Goal: Task Accomplishment & Management: Use online tool/utility

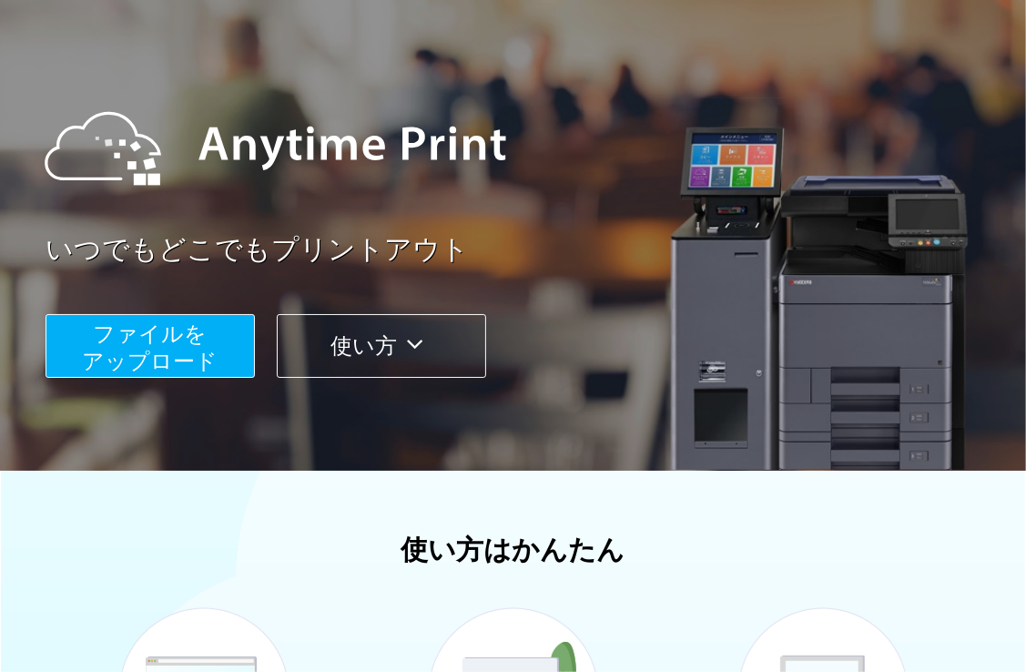
scroll to position [91, 0]
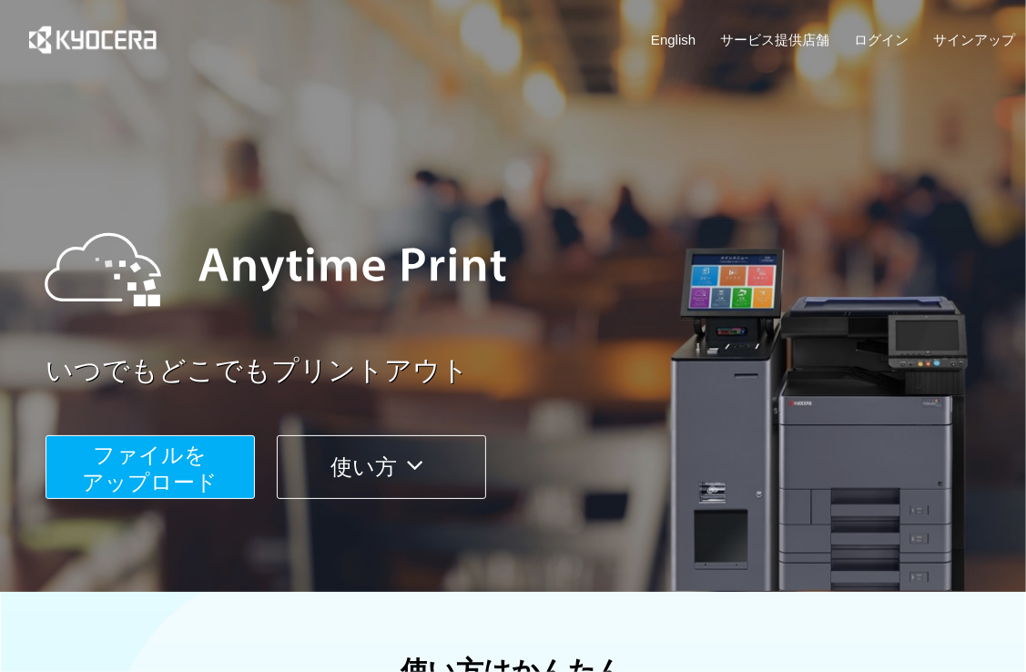
click at [179, 469] on span "ファイルを ​​アップロード" at bounding box center [151, 468] width 136 height 52
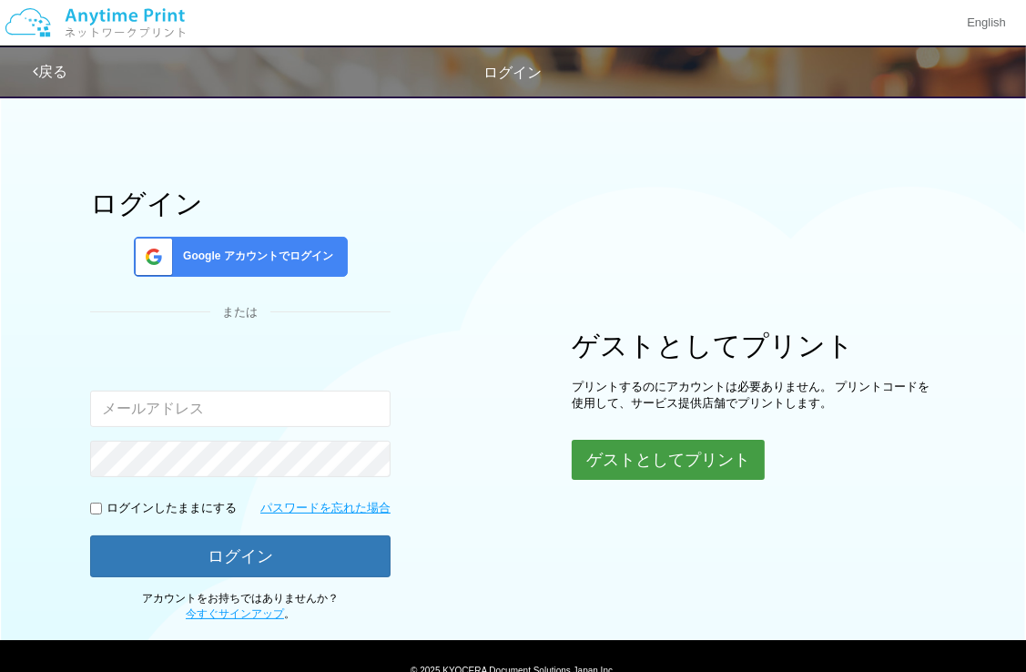
click at [659, 461] on button "ゲストとしてプリント" at bounding box center [668, 460] width 193 height 40
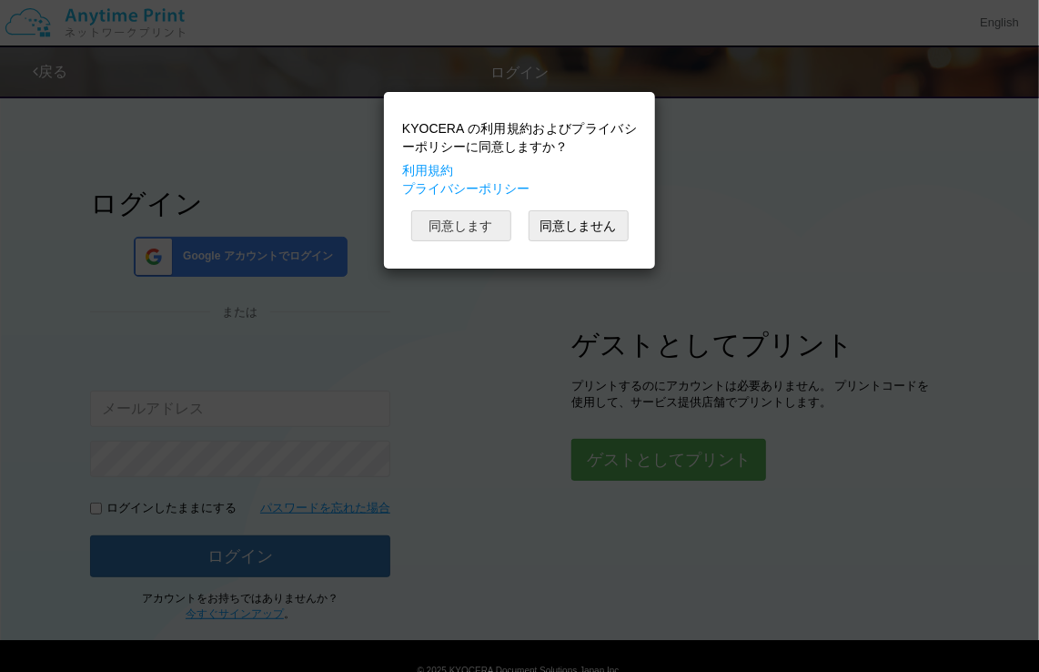
click at [462, 219] on button "同意します" at bounding box center [461, 225] width 100 height 31
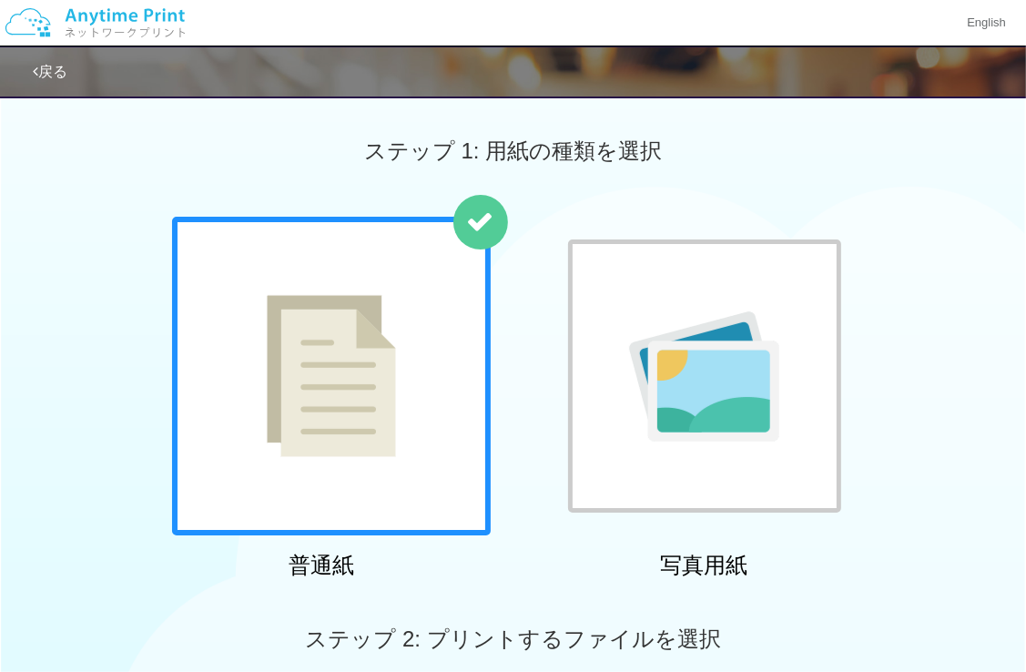
click at [719, 406] on img at bounding box center [704, 376] width 150 height 130
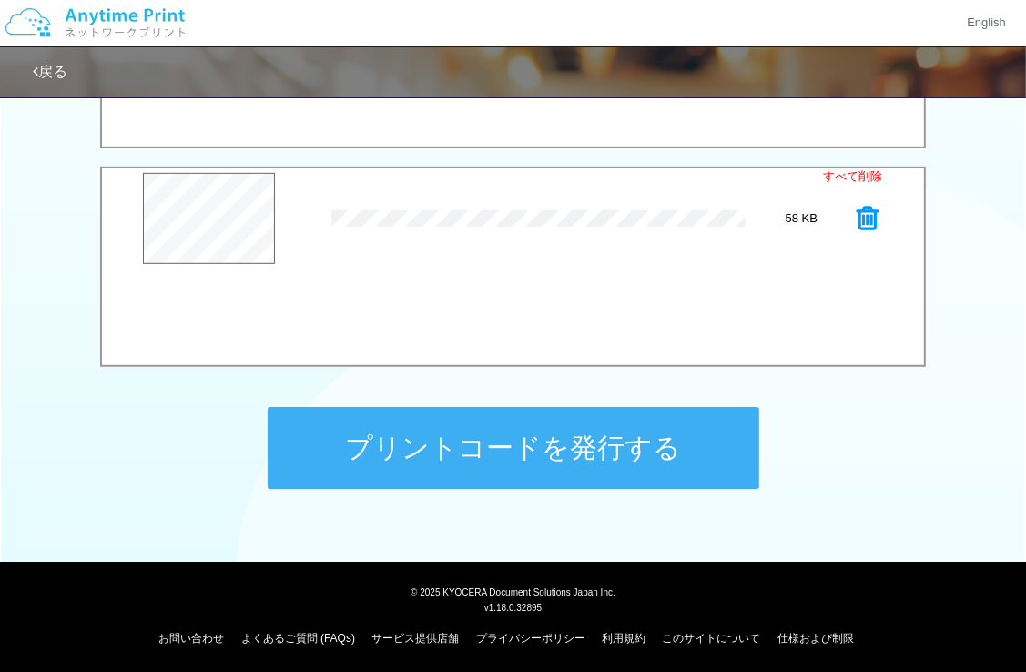
scroll to position [712, 0]
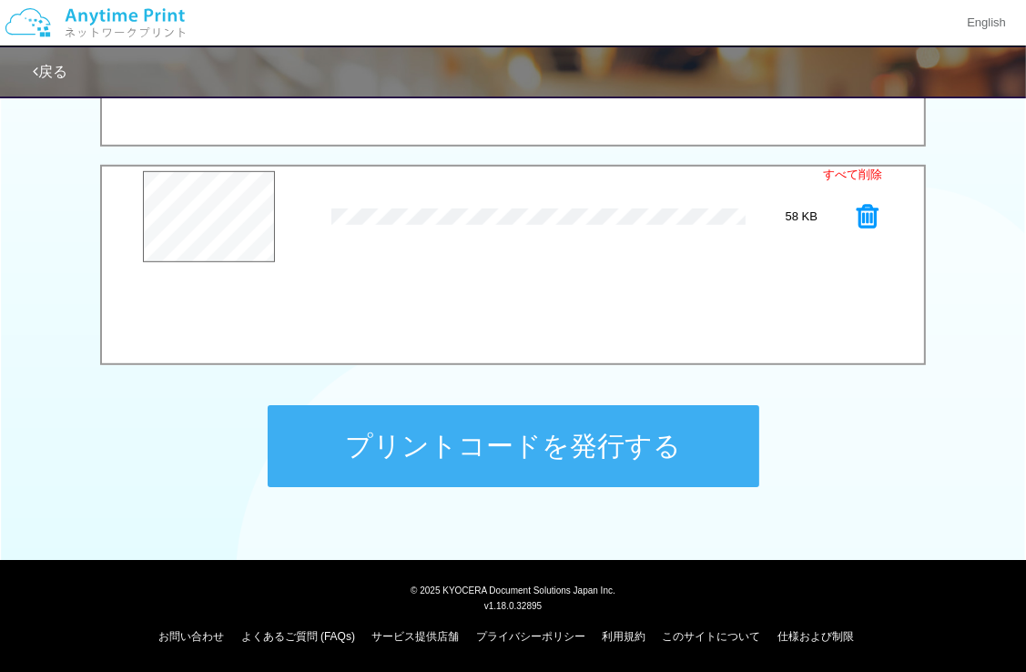
click at [566, 452] on button "プリントコードを発行する" at bounding box center [513, 446] width 491 height 82
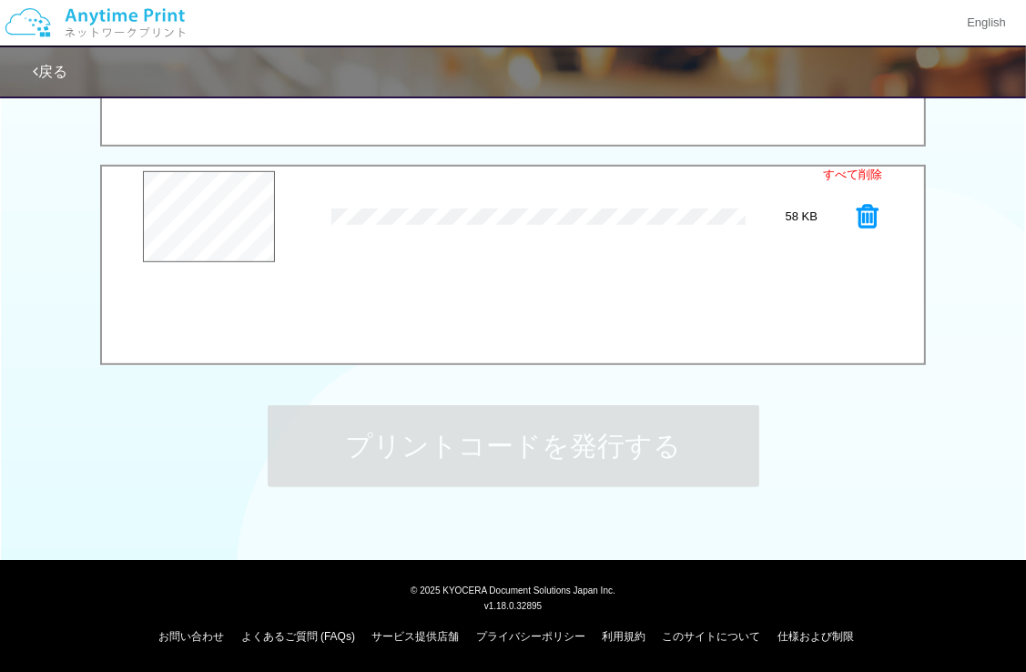
scroll to position [0, 0]
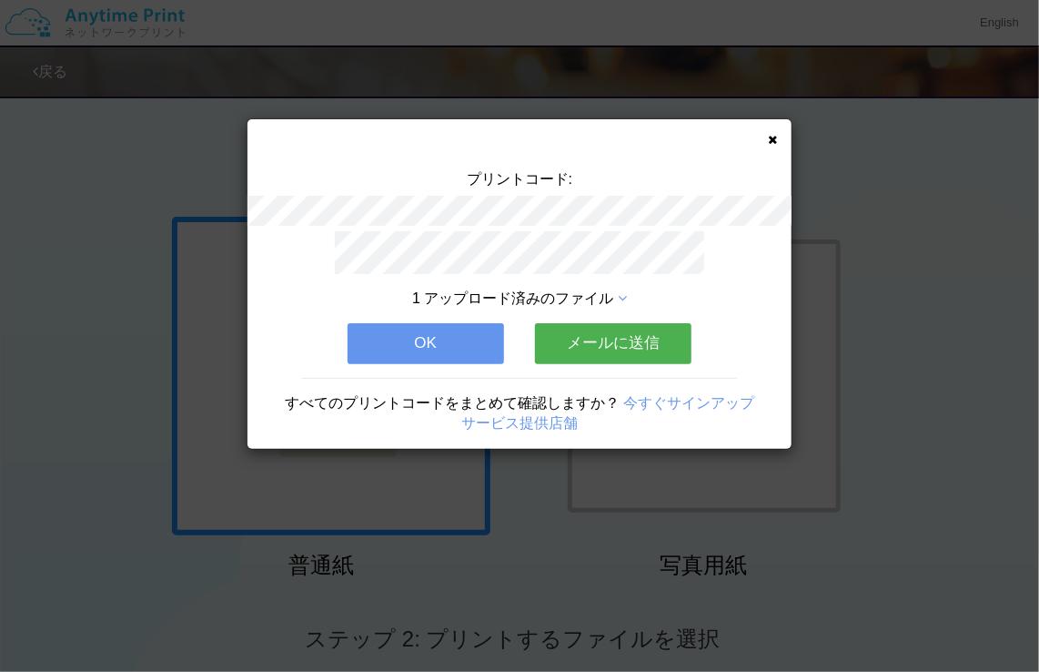
click at [773, 137] on icon at bounding box center [772, 140] width 9 height 12
